Goal: Task Accomplishment & Management: Manage account settings

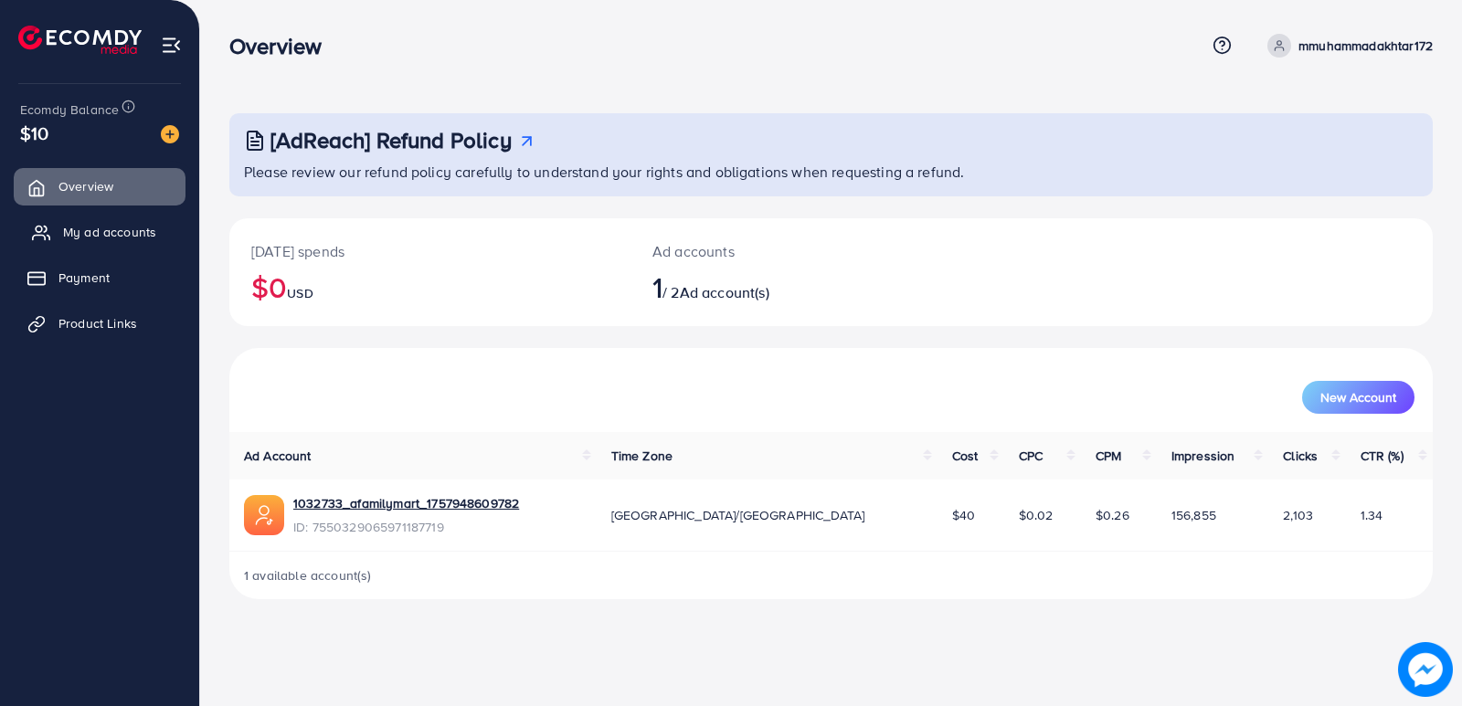
click at [99, 241] on span "My ad accounts" at bounding box center [109, 232] width 93 height 18
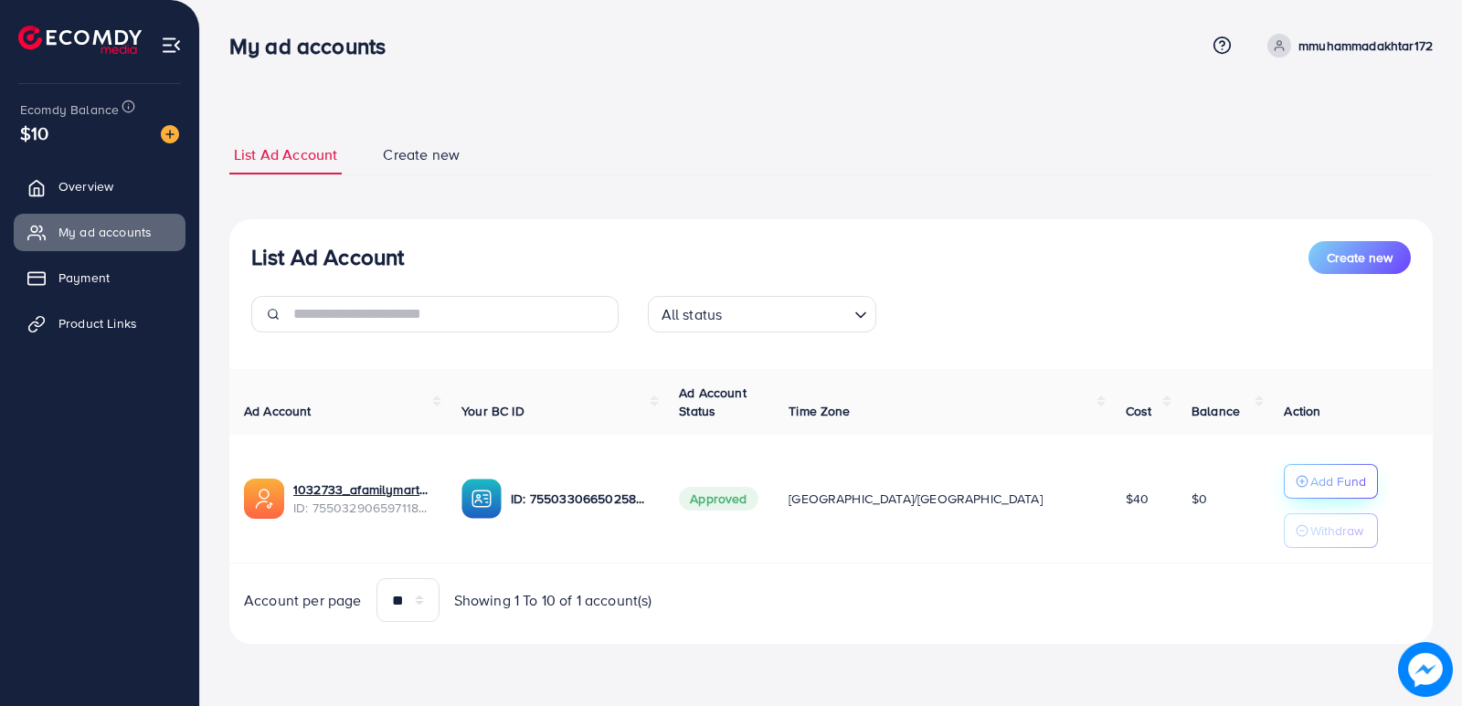
click at [1310, 482] on p "Add Fund" at bounding box center [1338, 482] width 56 height 22
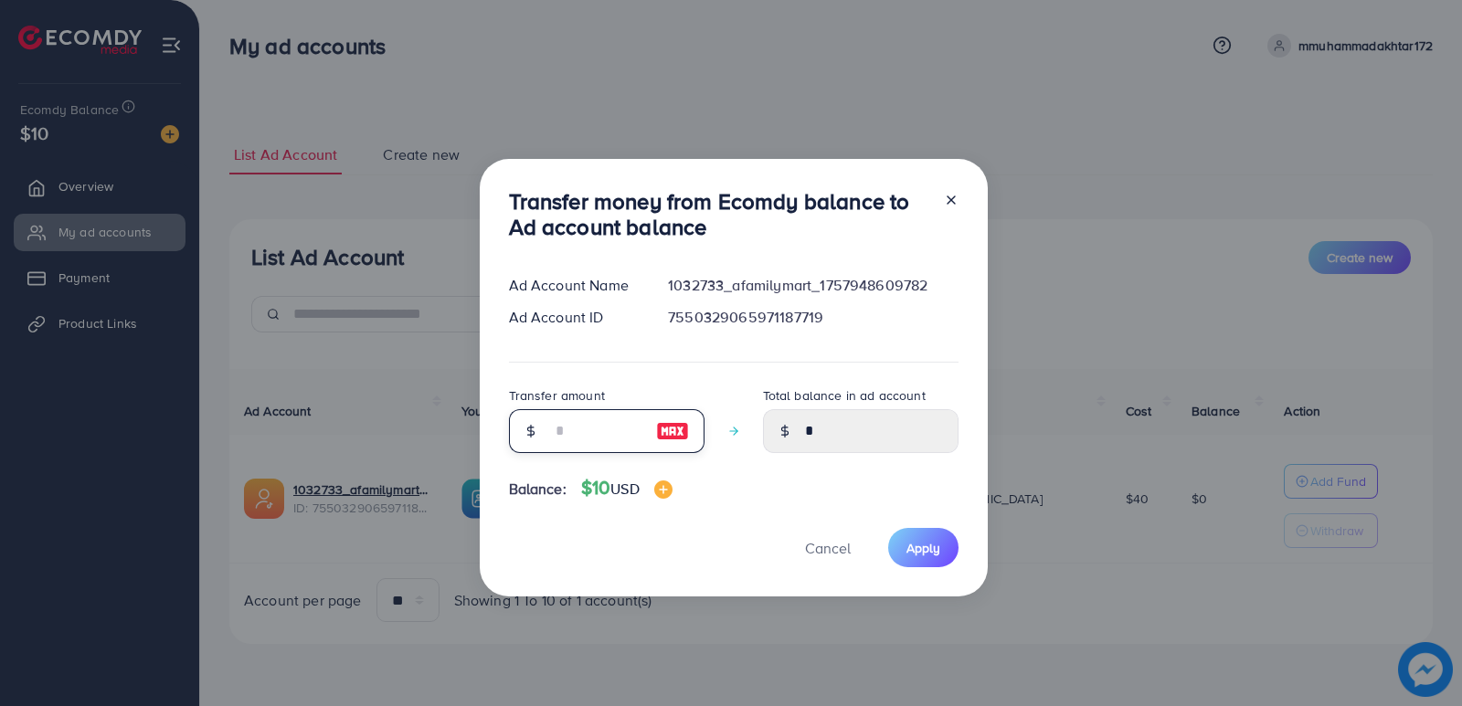
click at [597, 426] on input "number" at bounding box center [596, 431] width 91 height 44
click at [944, 204] on div at bounding box center [943, 218] width 29 height 60
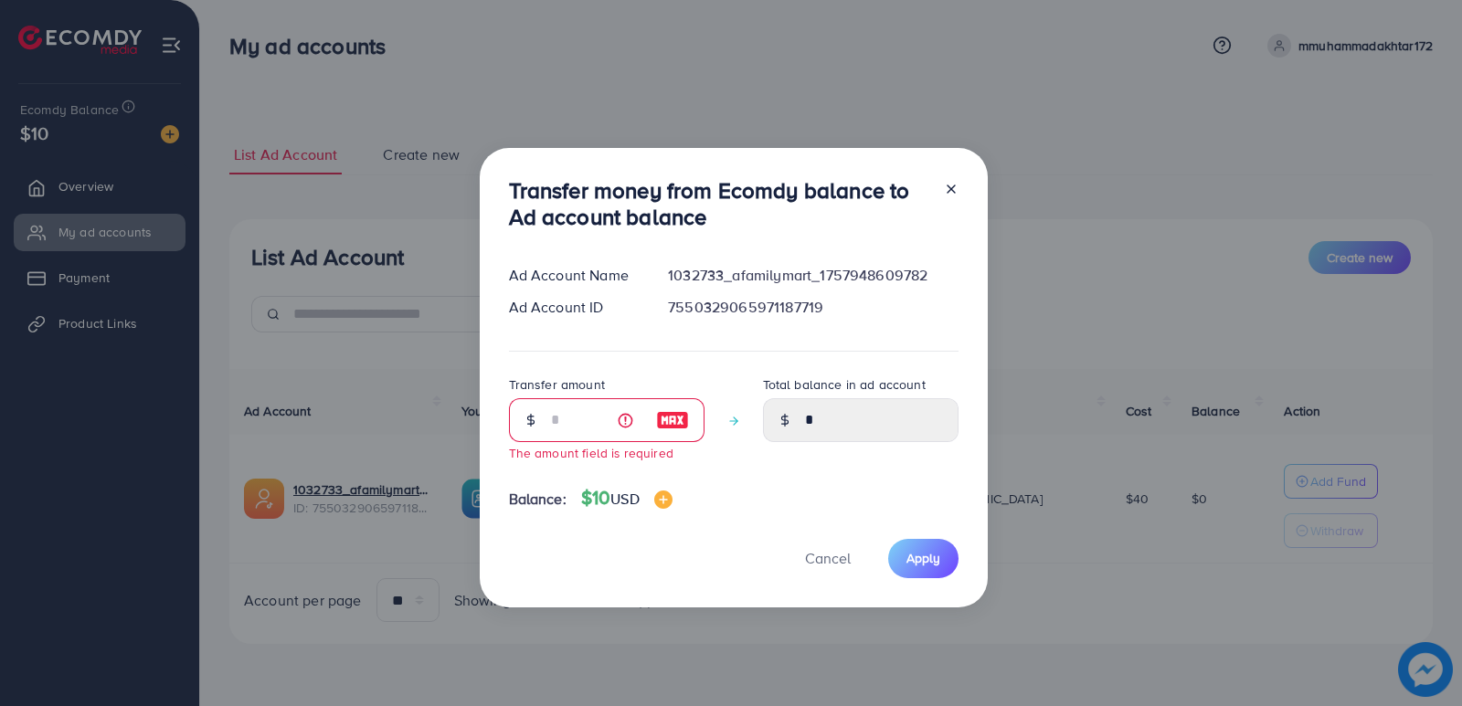
click at [947, 185] on icon at bounding box center [951, 189] width 15 height 15
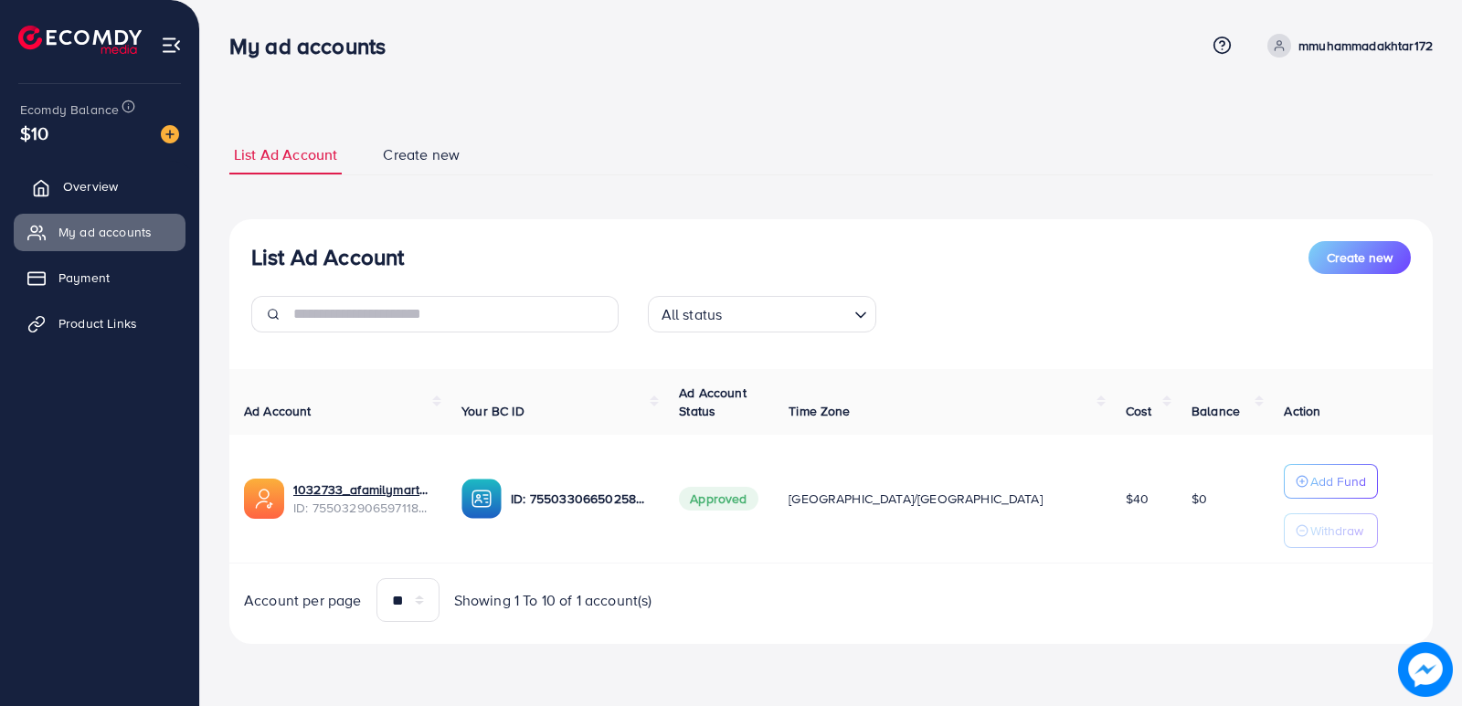
click at [125, 179] on link "Overview" at bounding box center [100, 186] width 172 height 37
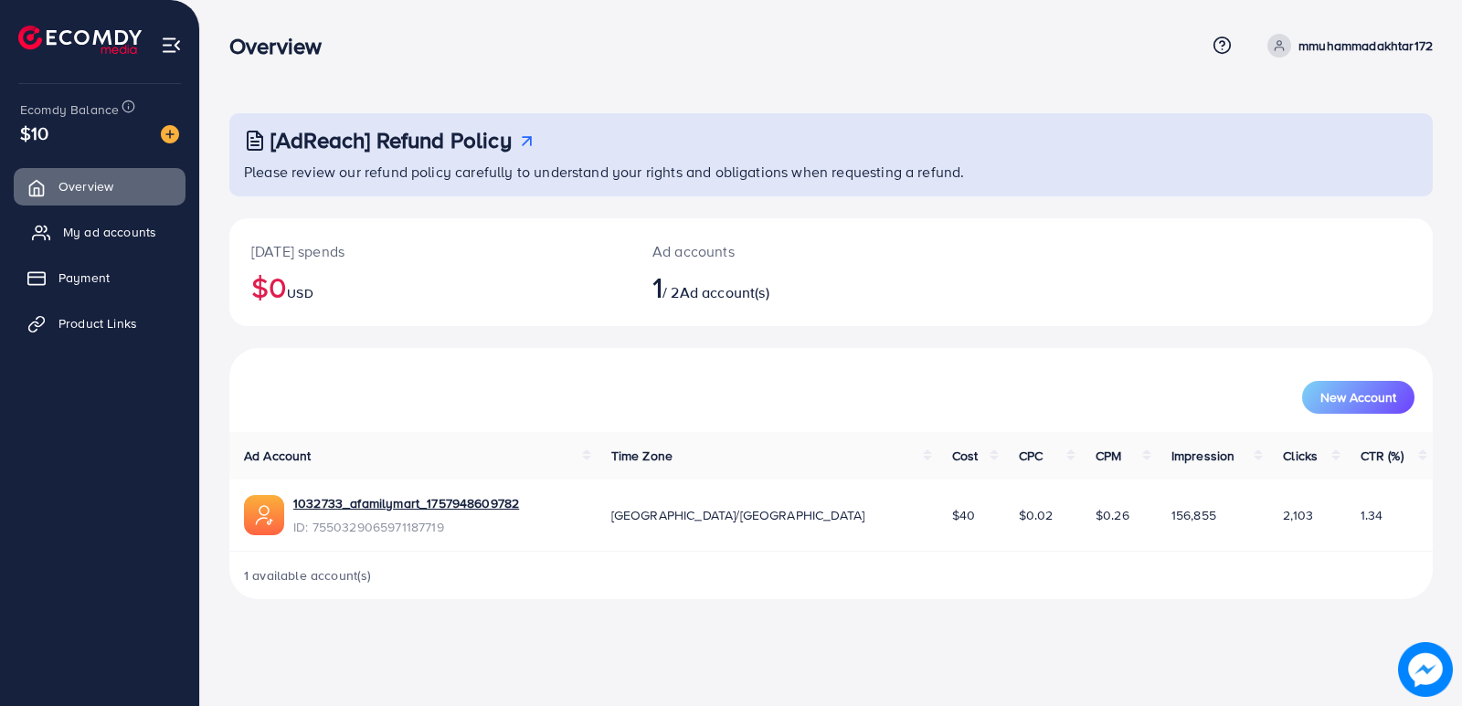
click at [115, 238] on span "My ad accounts" at bounding box center [109, 232] width 93 height 18
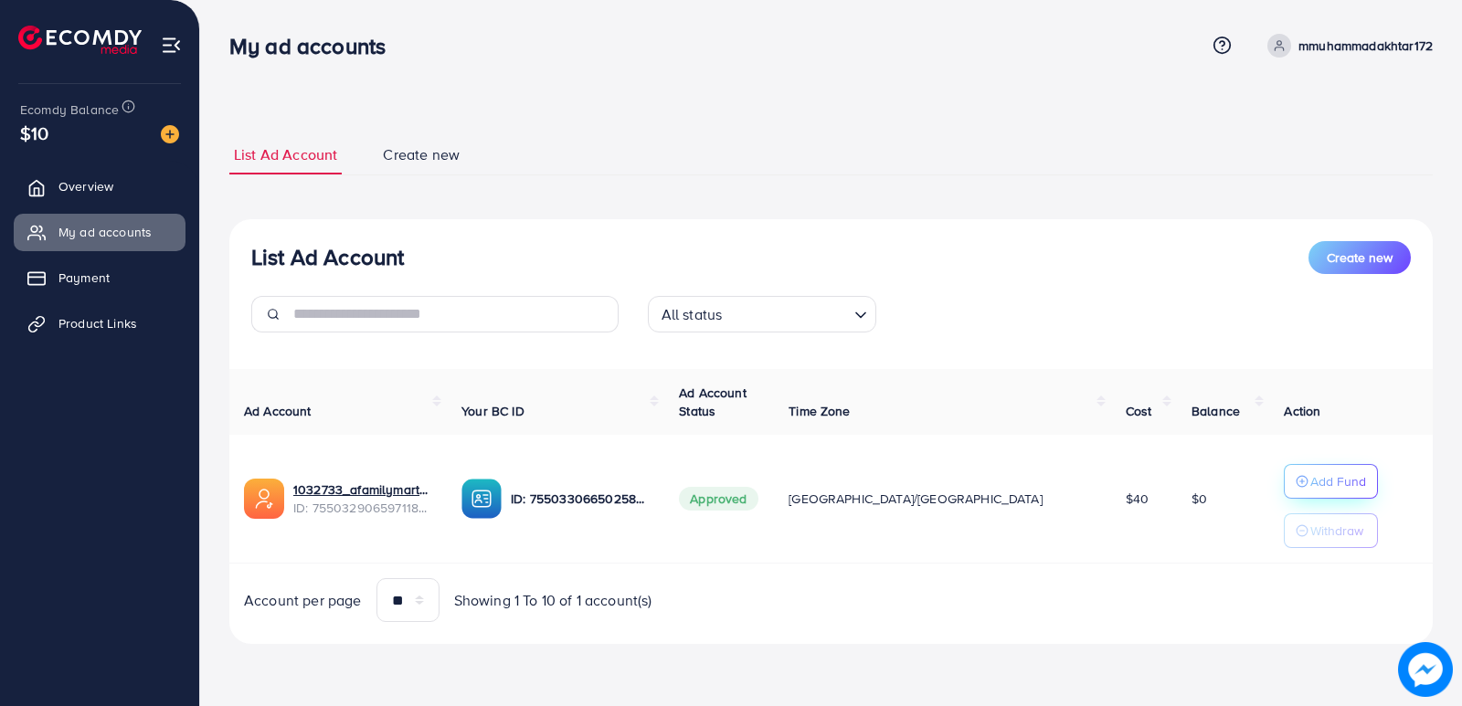
click at [1310, 479] on p "Add Fund" at bounding box center [1338, 482] width 56 height 22
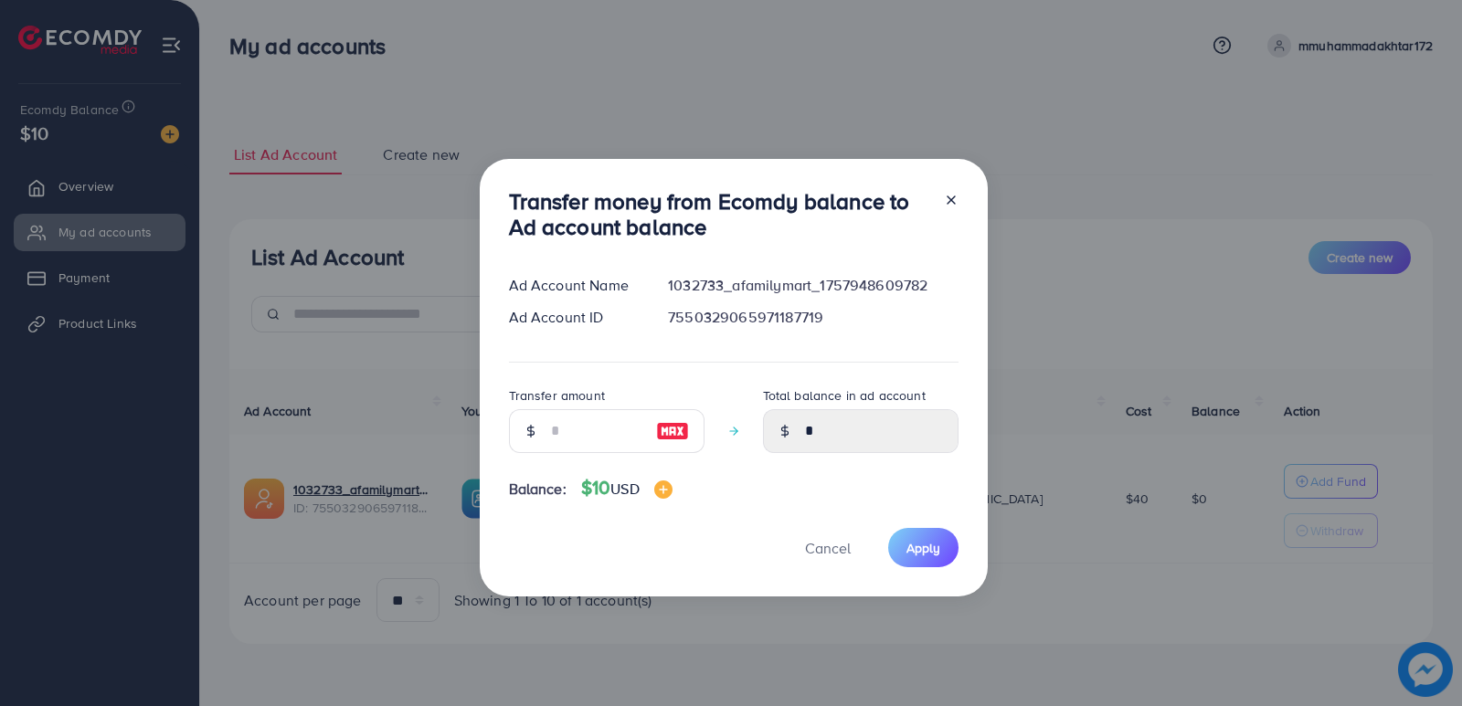
click at [952, 194] on icon at bounding box center [951, 200] width 15 height 15
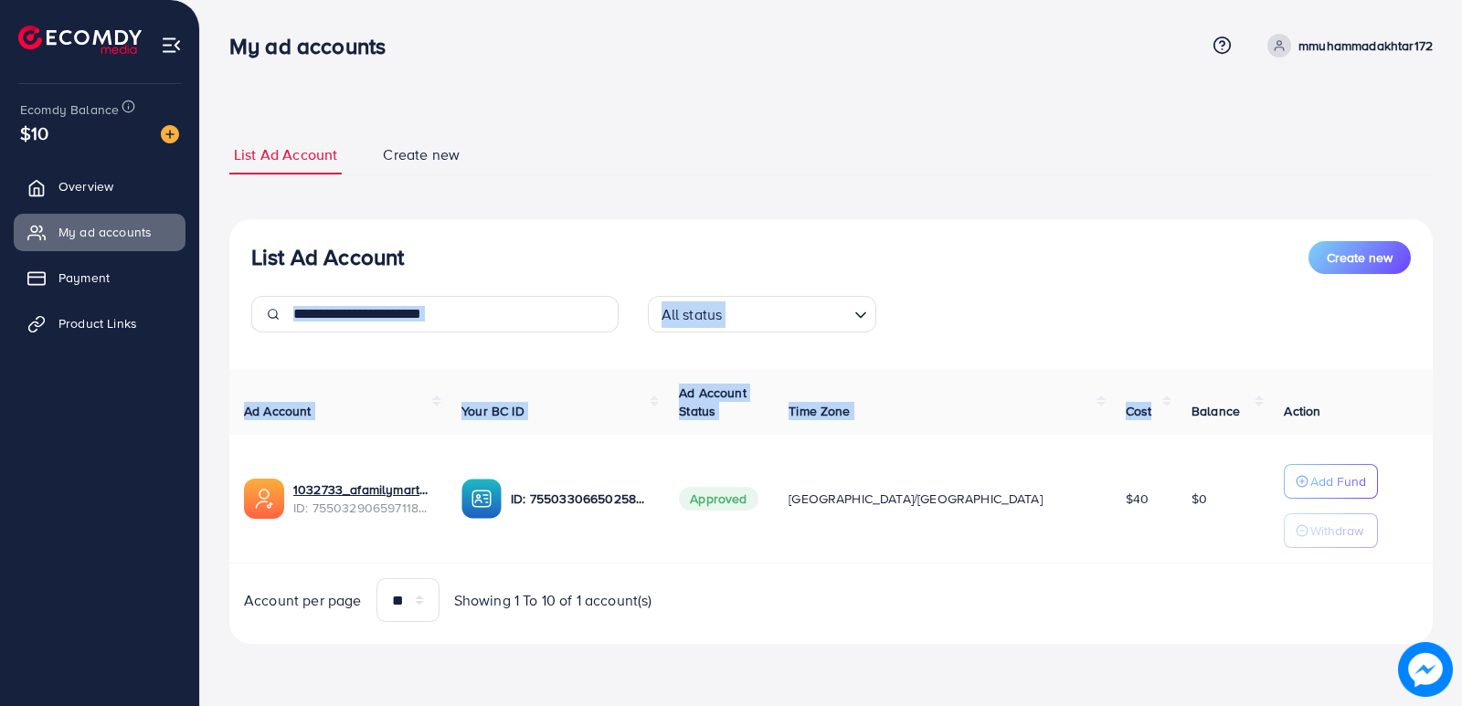
drag, startPoint x: 952, startPoint y: 194, endPoint x: 1124, endPoint y: 429, distance: 290.9
click at [1124, 429] on div "List Ad Account Create new List Ad Account Create new All status Loading... Ad …" at bounding box center [830, 389] width 1203 height 509
drag, startPoint x: 1221, startPoint y: 455, endPoint x: 1288, endPoint y: 482, distance: 73.0
click at [1288, 482] on tr "1032733_afamilymart_1757948609782 ID: 7550329065971187719 ID: 75503306650258800…" at bounding box center [830, 499] width 1203 height 129
click at [1310, 482] on p "Add Fund" at bounding box center [1338, 482] width 56 height 22
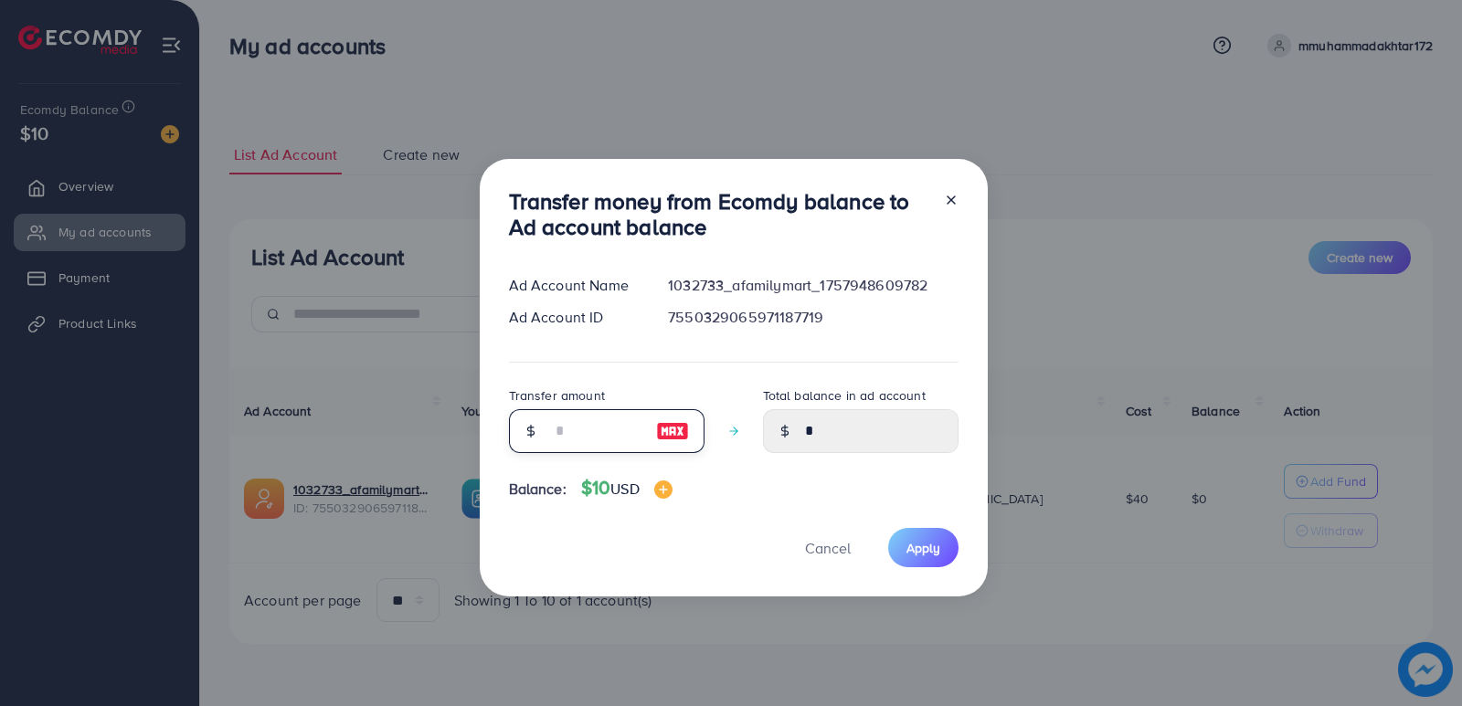
click at [628, 427] on input "number" at bounding box center [596, 431] width 91 height 44
type input "*"
type input "****"
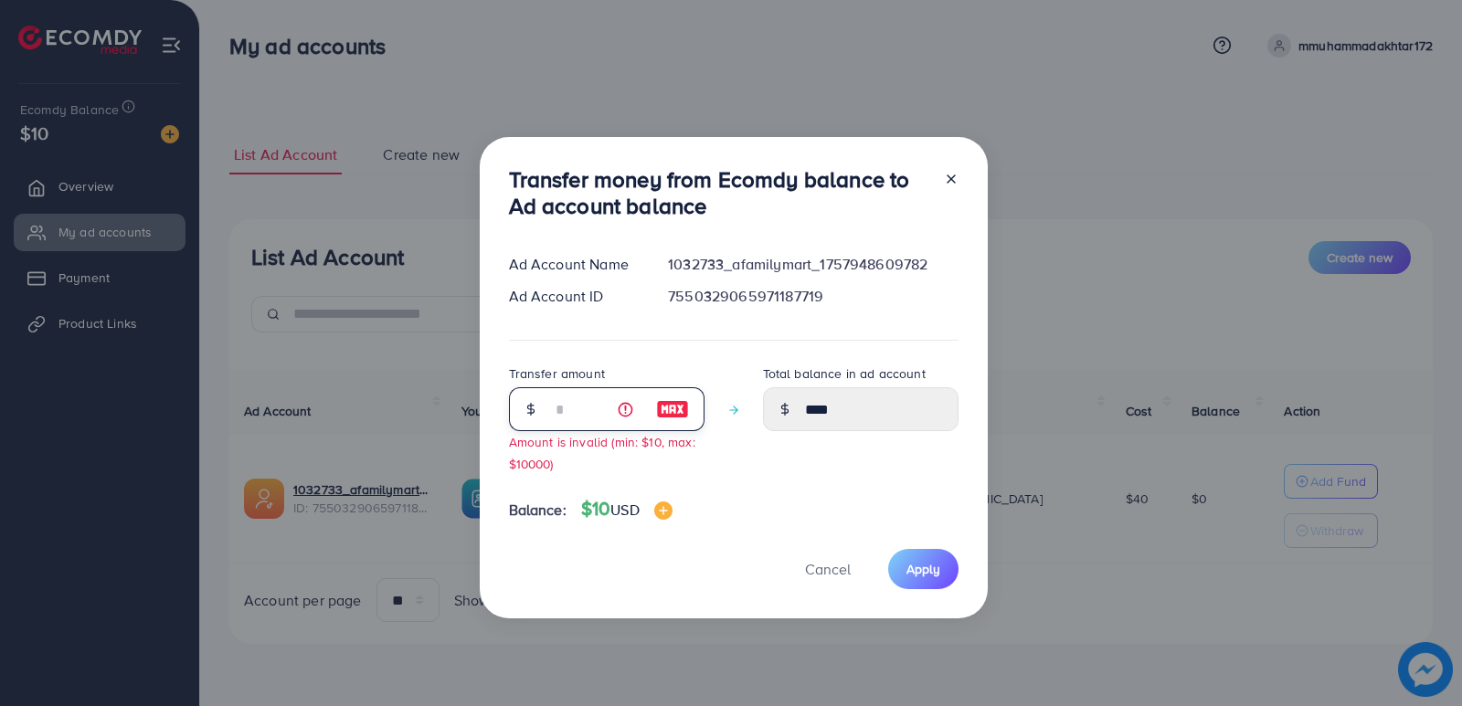
type input "**"
type input "*****"
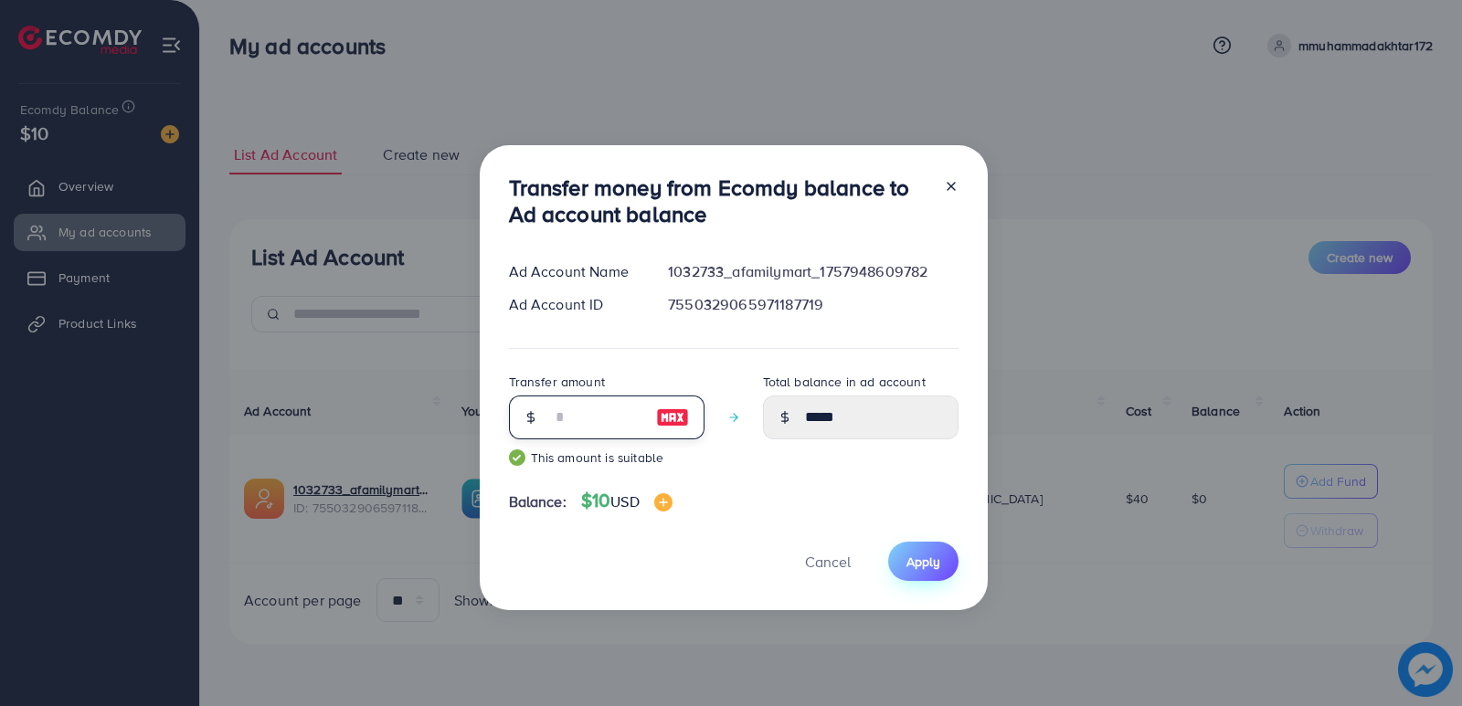
type input "**"
click at [918, 556] on span "Apply" at bounding box center [923, 562] width 34 height 18
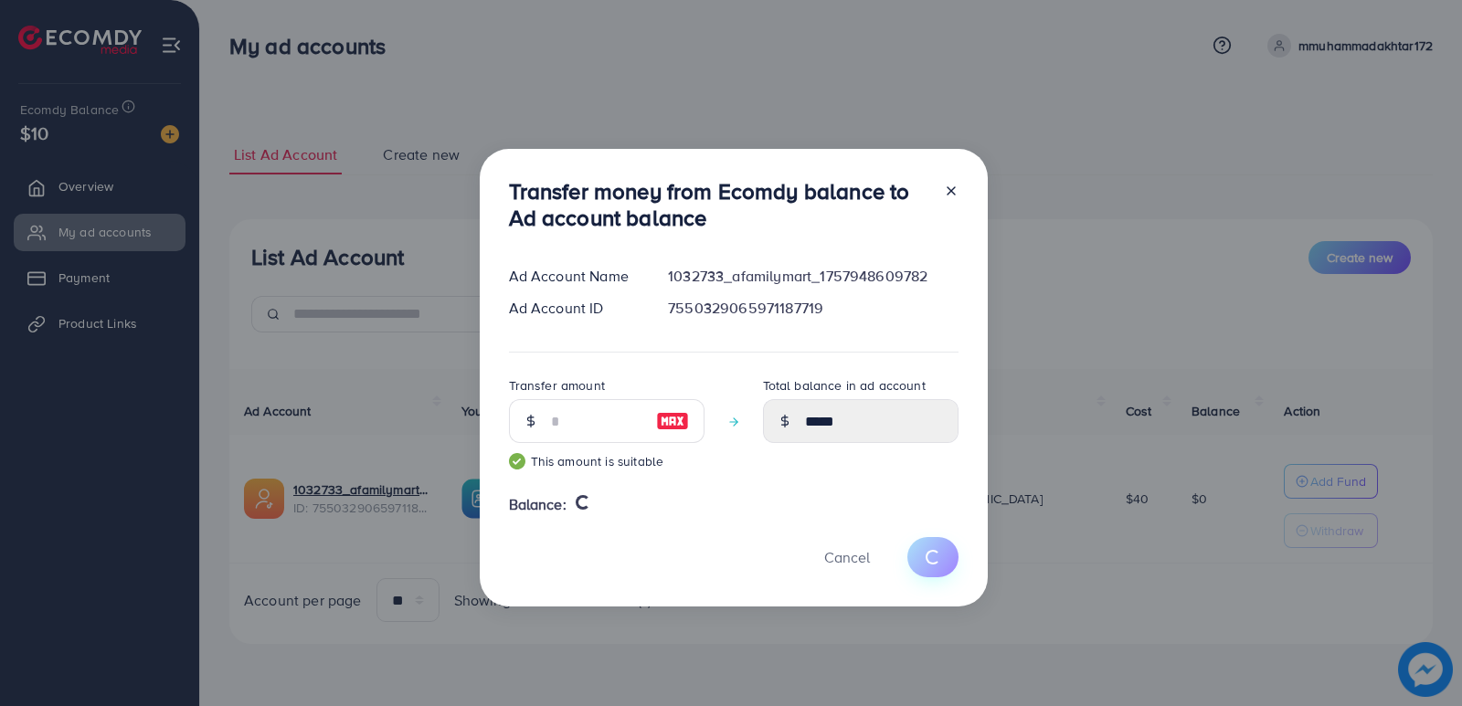
type input "*"
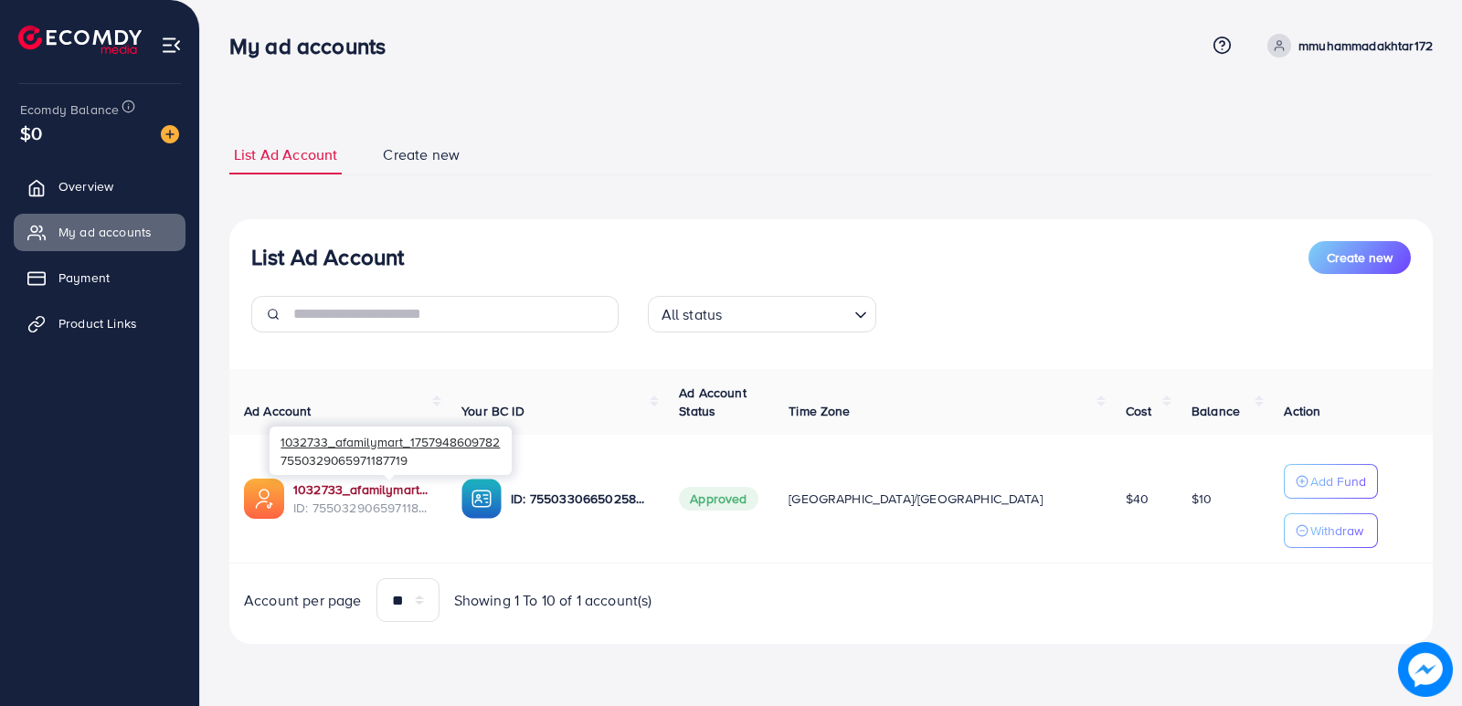
click at [403, 487] on link "1032733_afamilymart_1757948609782" at bounding box center [362, 490] width 139 height 18
